Goal: Information Seeking & Learning: Learn about a topic

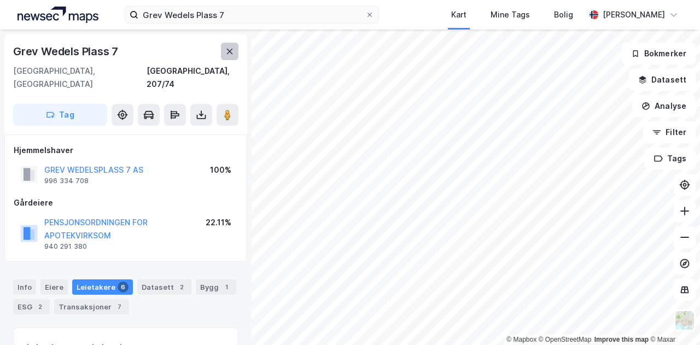
click at [225, 52] on icon at bounding box center [229, 51] width 9 height 9
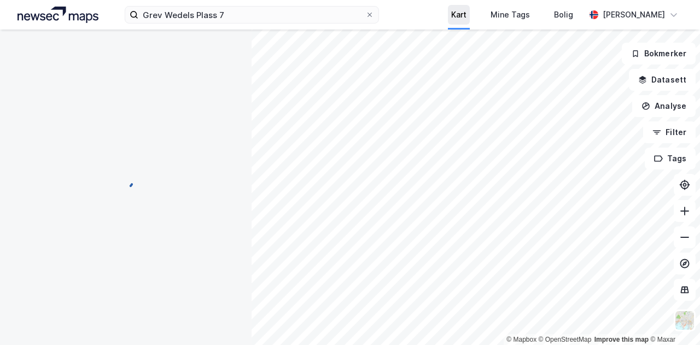
scroll to position [11, 0]
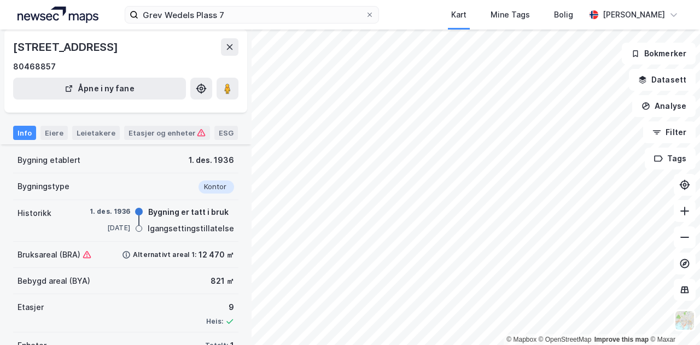
scroll to position [92, 0]
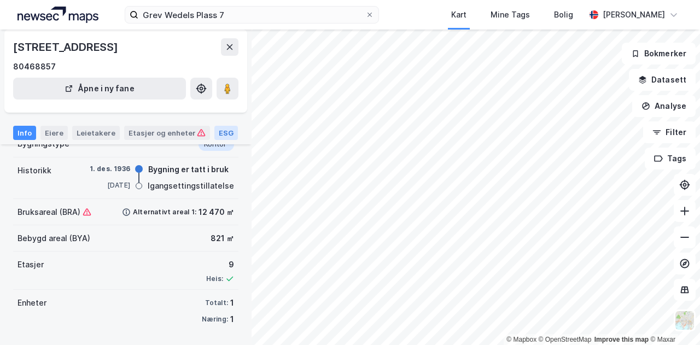
click at [214, 130] on div "ESG" at bounding box center [225, 133] width 23 height 14
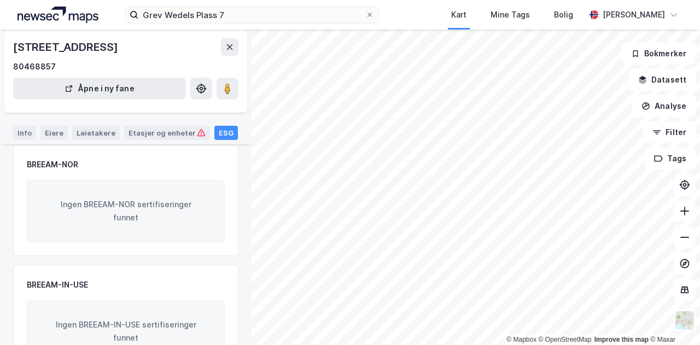
scroll to position [201, 0]
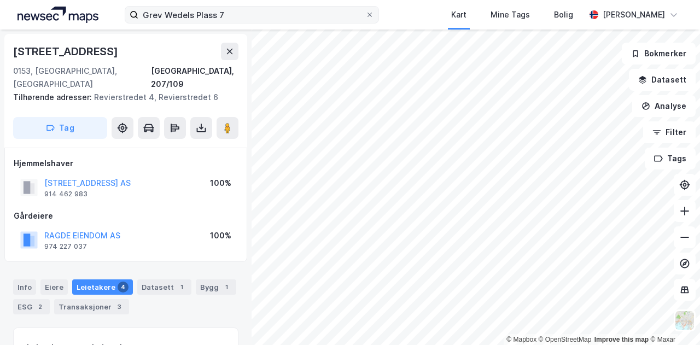
scroll to position [179, 0]
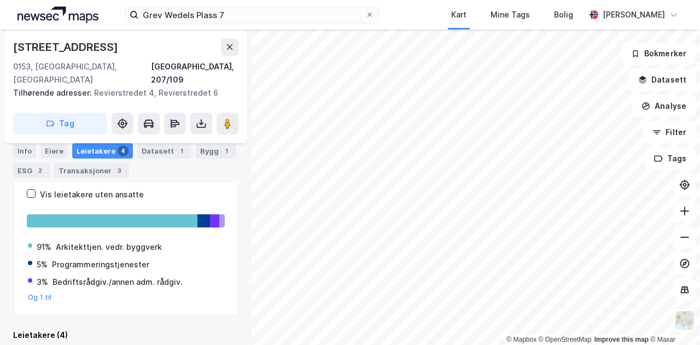
click at [41, 162] on div "Info Eiere Leietakere 4 Datasett 1 Bygg 1 ESG 2 Transaksjoner 3" at bounding box center [125, 160] width 225 height 35
click at [34, 172] on div "2" at bounding box center [39, 170] width 11 height 11
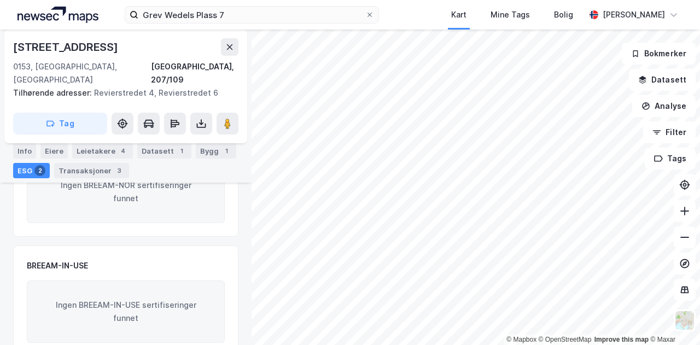
scroll to position [412, 0]
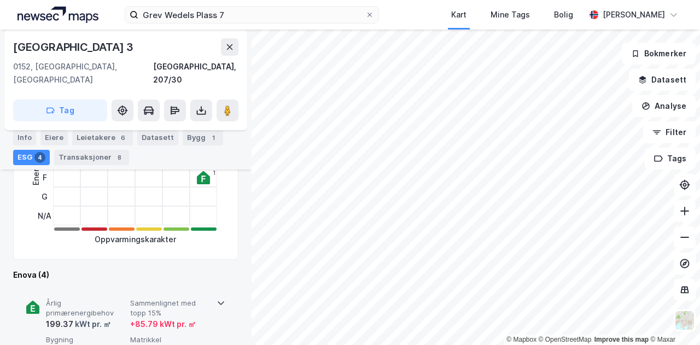
scroll to position [292, 0]
